Goal: Information Seeking & Learning: Learn about a topic

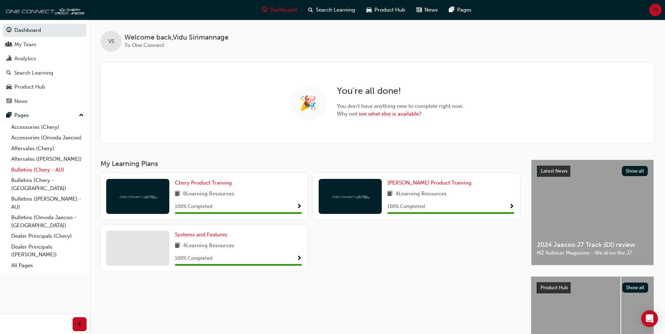
click at [25, 172] on link "Bulletins (Chery - AU)" at bounding box center [47, 170] width 78 height 11
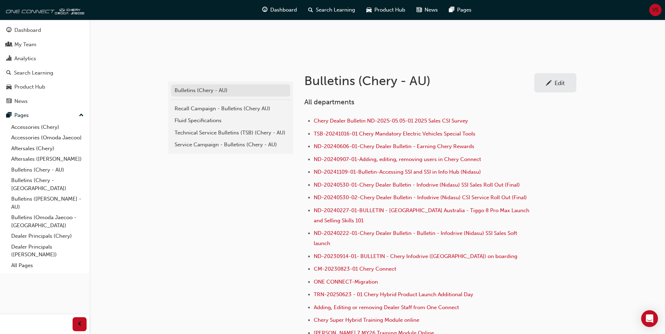
scroll to position [105, 0]
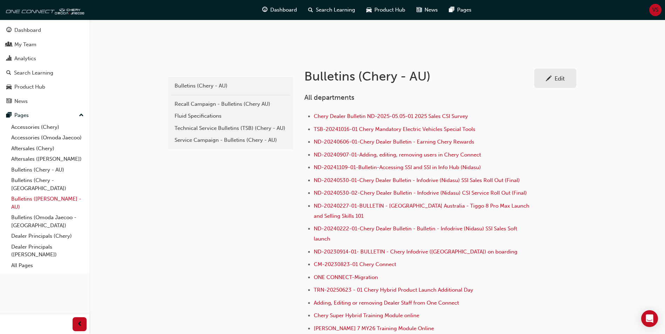
click at [22, 194] on link "Bulletins ([PERSON_NAME] - AU)" at bounding box center [47, 203] width 78 height 19
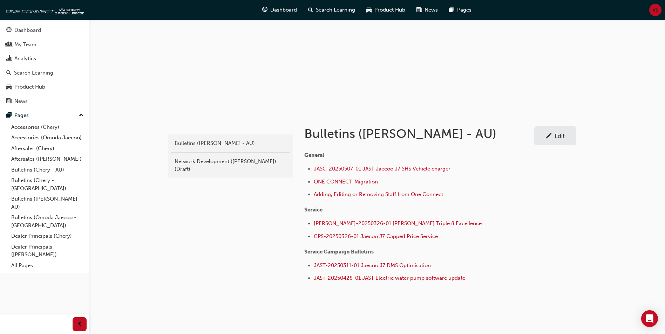
scroll to position [65, 0]
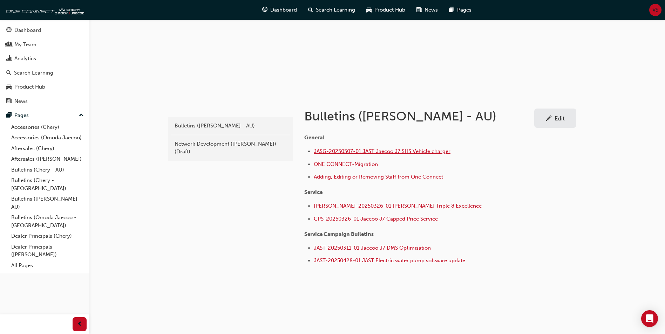
click at [374, 153] on span "JASG-20250507-01 JAST Jaecoo J7 SHS Vehicle charger" at bounding box center [382, 151] width 137 height 6
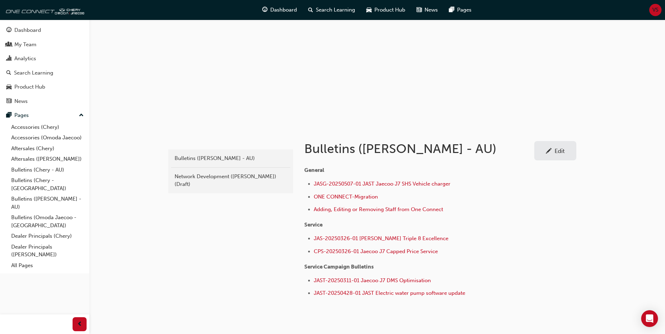
scroll to position [65, 0]
